Goal: Communication & Community: Answer question/provide support

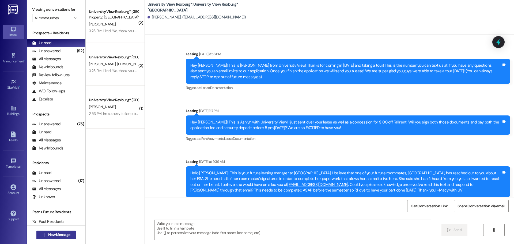
scroll to position [165, 0]
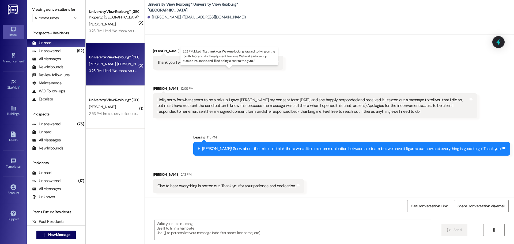
click at [121, 70] on div "3:23 PM: Liked “No, thank you. We were looking forward to living on the fourth …" at bounding box center [234, 70] width 290 height 5
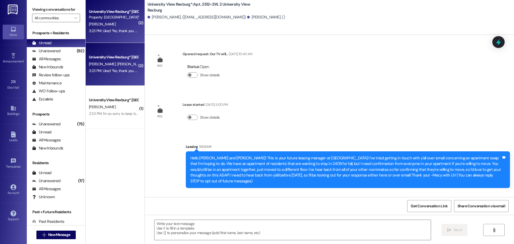
scroll to position [77, 0]
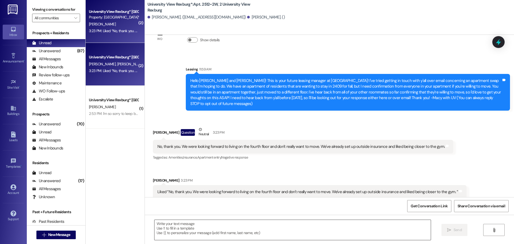
click at [299, 232] on textarea at bounding box center [292, 230] width 276 height 20
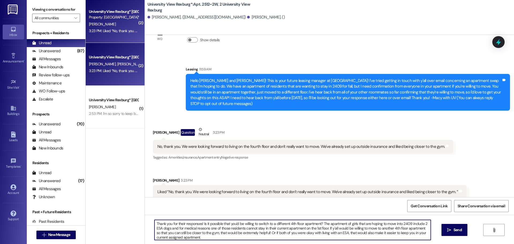
type textarea "Thank you for their responses! Is it possible that you'd be willing to switch t…"
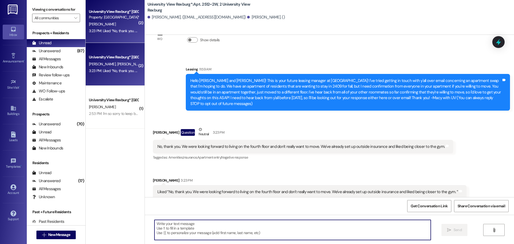
scroll to position [126, 0]
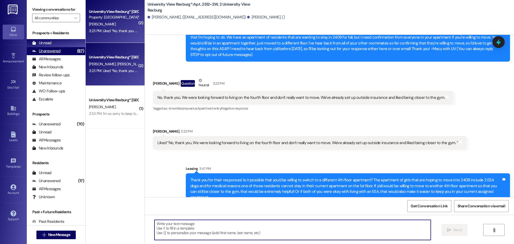
click at [76, 53] on div "(87)" at bounding box center [81, 51] width 10 height 8
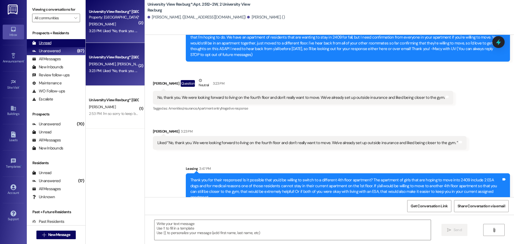
click at [67, 43] on div "Unread (0)" at bounding box center [56, 43] width 59 height 8
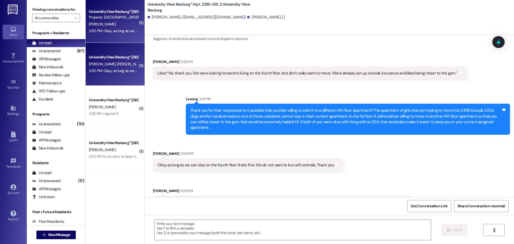
scroll to position [201, 0]
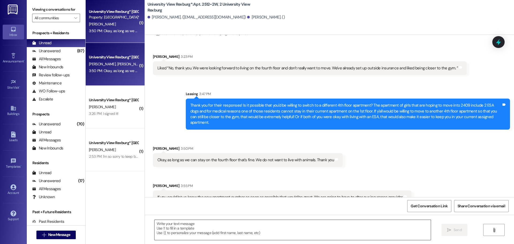
click at [223, 226] on textarea at bounding box center [292, 230] width 276 height 20
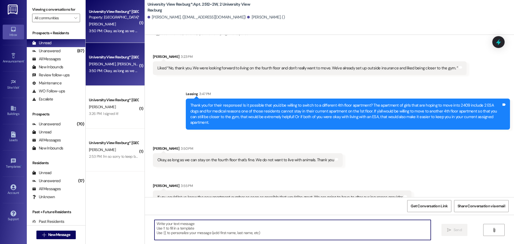
type textarea "O"
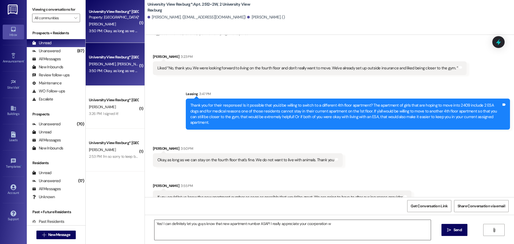
drag, startPoint x: 313, startPoint y: 219, endPoint x: 314, endPoint y: 224, distance: 5.3
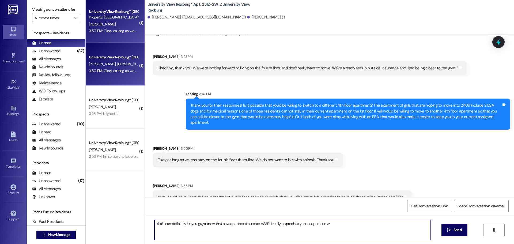
click at [347, 224] on textarea "Yes! I can definitely let you guys know that new apartment number ASAP! I reall…" at bounding box center [292, 230] width 276 height 20
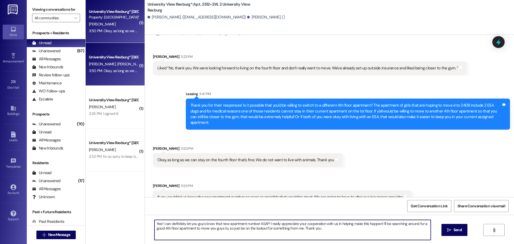
type textarea "Yes! I can definitely let you guys know that new apartment number ASAP! I reall…"
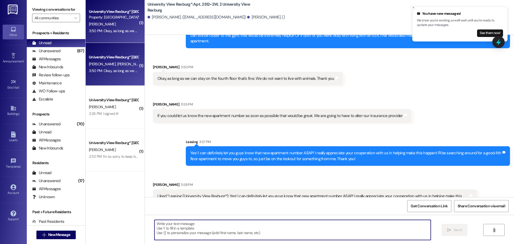
scroll to position [287, 0]
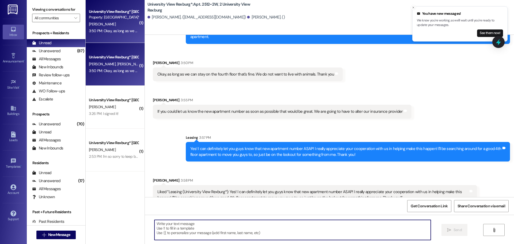
click at [51, 230] on div " New Message" at bounding box center [56, 234] width 40 height 13
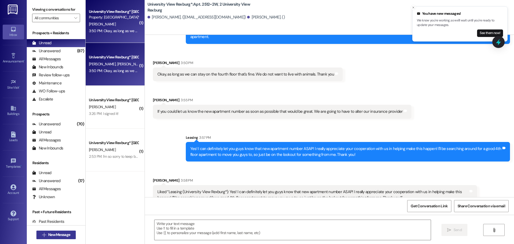
click at [67, 234] on span "New Message" at bounding box center [59, 235] width 22 height 6
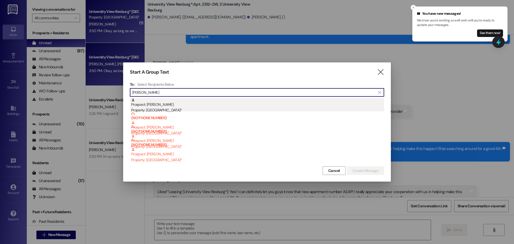
click at [193, 107] on div "Prospect: [PERSON_NAME] Property: [GEOGRAPHIC_DATA]*" at bounding box center [257, 105] width 253 height 15
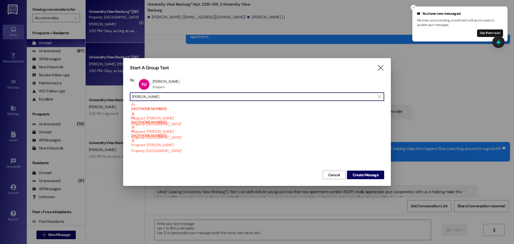
click at [195, 94] on input "[PERSON_NAME]" at bounding box center [253, 96] width 243 height 7
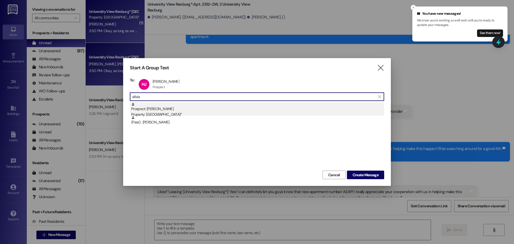
type input "alivia"
click at [216, 111] on div "Prospect: [PERSON_NAME] Property: [GEOGRAPHIC_DATA]*" at bounding box center [257, 109] width 253 height 15
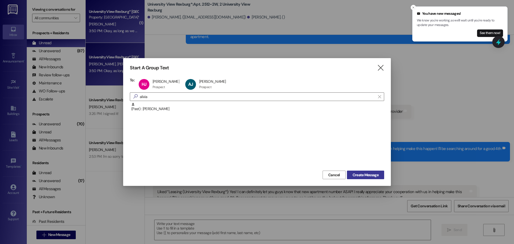
click at [372, 173] on span "Create Message" at bounding box center [365, 175] width 26 height 6
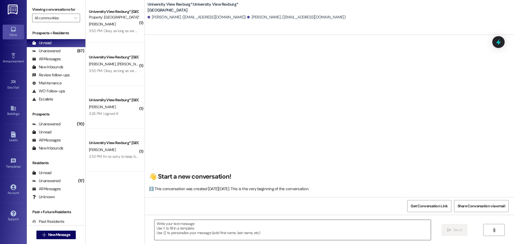
click at [258, 228] on textarea at bounding box center [292, 230] width 276 height 20
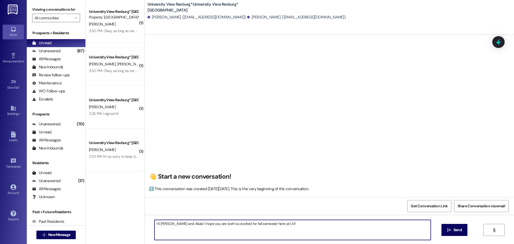
click at [181, 224] on textarea "Hi [PERSON_NAME] and Alivia! I hope you are both so excited for fall semester h…" at bounding box center [292, 230] width 276 height 20
click at [344, 223] on textarea "Hi [PERSON_NAME] and Alivia! This is your future leasing manager. I hope you ar…" at bounding box center [292, 230] width 276 height 20
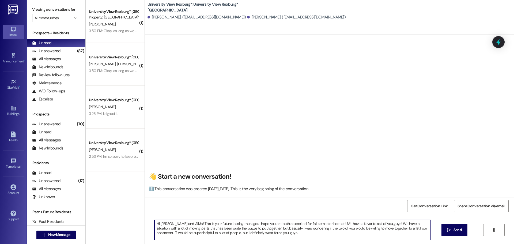
click at [410, 228] on textarea "Hi [PERSON_NAME] and Alivia! This is your future leasing manager. I hope you ar…" at bounding box center [292, 230] width 276 height 20
click at [256, 234] on textarea "Hi [PERSON_NAME] and Alivia! This is your future leasing manager. I hope you ar…" at bounding box center [292, 230] width 276 height 20
click at [275, 231] on textarea "Hi [PERSON_NAME] and Alivia! This is your future leasing manager. I hope you ar…" at bounding box center [292, 230] width 276 height 20
click at [244, 230] on textarea "Hi [PERSON_NAME] and Alivia! This is your future leasing manager. I hope you ar…" at bounding box center [292, 230] width 276 height 20
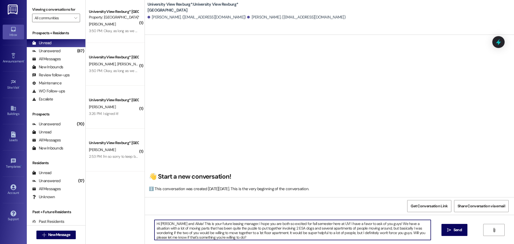
click at [220, 236] on textarea "Hi [PERSON_NAME] and Alivia! This is your future leasing manager. I hope you ar…" at bounding box center [292, 230] width 276 height 20
type textarea "Hi [PERSON_NAME] and Alivia! This is your future leasing manager. I hope you ar…"
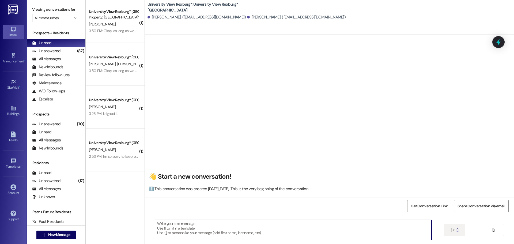
scroll to position [0, 0]
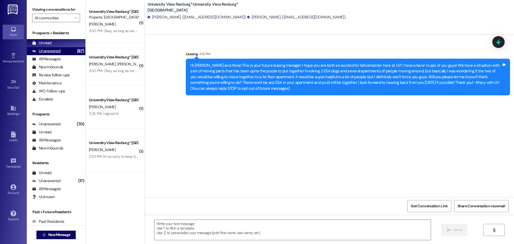
drag, startPoint x: 42, startPoint y: 53, endPoint x: 41, endPoint y: 49, distance: 3.8
click at [42, 53] on div "Unanswered" at bounding box center [46, 51] width 28 height 6
click at [44, 43] on div "Unread" at bounding box center [41, 43] width 19 height 6
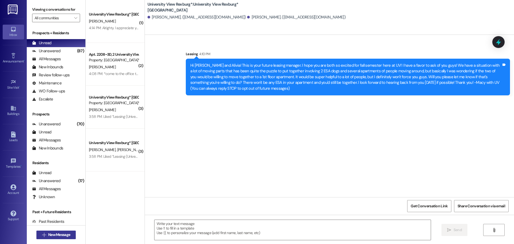
click at [48, 234] on span "New Message" at bounding box center [59, 235] width 22 height 6
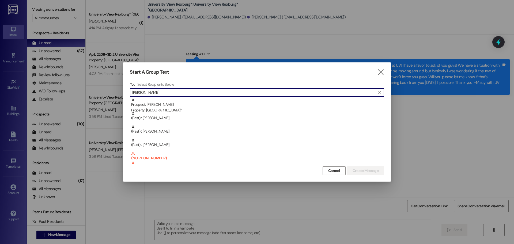
type input "[PERSON_NAME]"
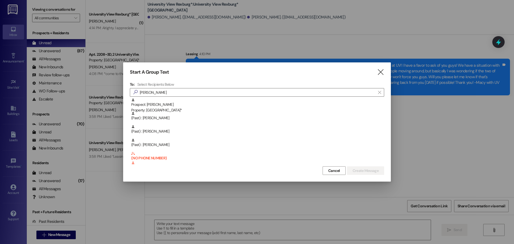
click at [196, 109] on div "Property: [GEOGRAPHIC_DATA]*" at bounding box center [257, 110] width 253 height 6
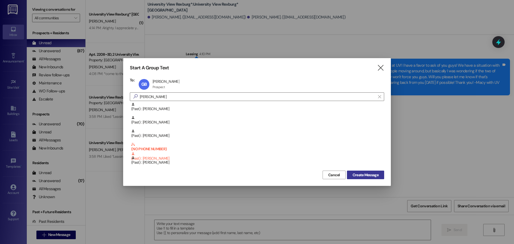
click at [367, 172] on span "Create Message" at bounding box center [365, 175] width 26 height 6
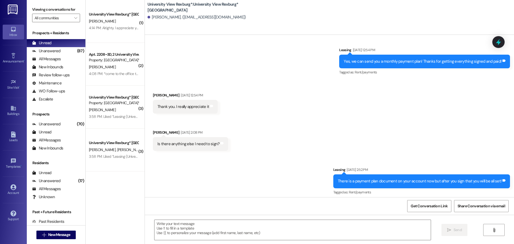
scroll to position [307, 0]
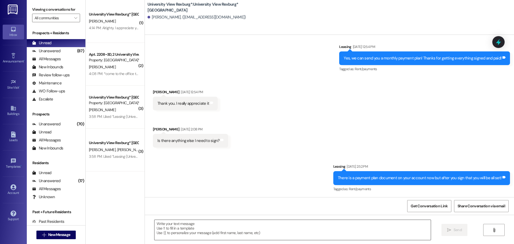
click at [283, 232] on textarea at bounding box center [292, 230] width 276 height 20
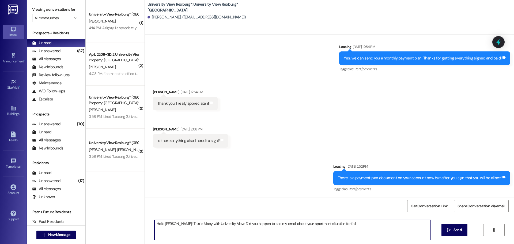
type textarea "Hello [PERSON_NAME]! This is Macy with University View. Did you happen to see m…"
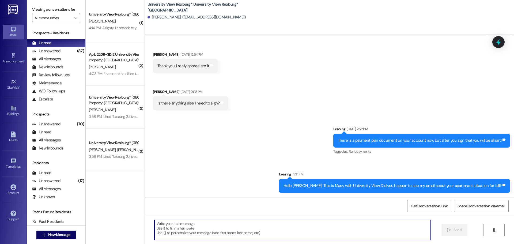
scroll to position [381, 0]
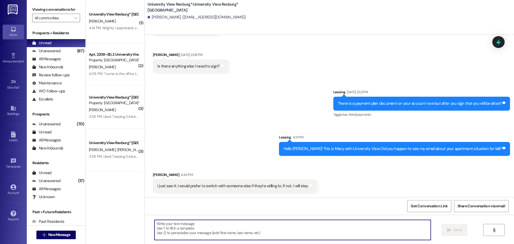
click at [269, 226] on textarea at bounding box center [292, 230] width 276 height 20
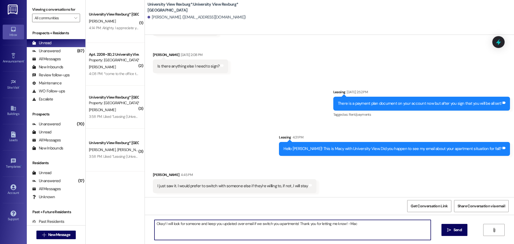
type textarea "Okay! I will look for someone and keep you updated over email if we switch you …"
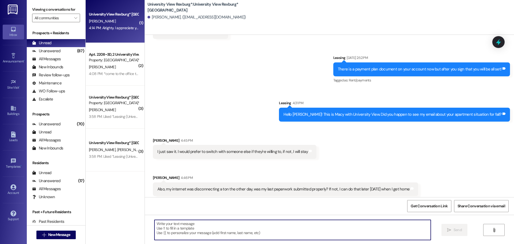
scroll to position [418, 0]
